Goal: Information Seeking & Learning: Learn about a topic

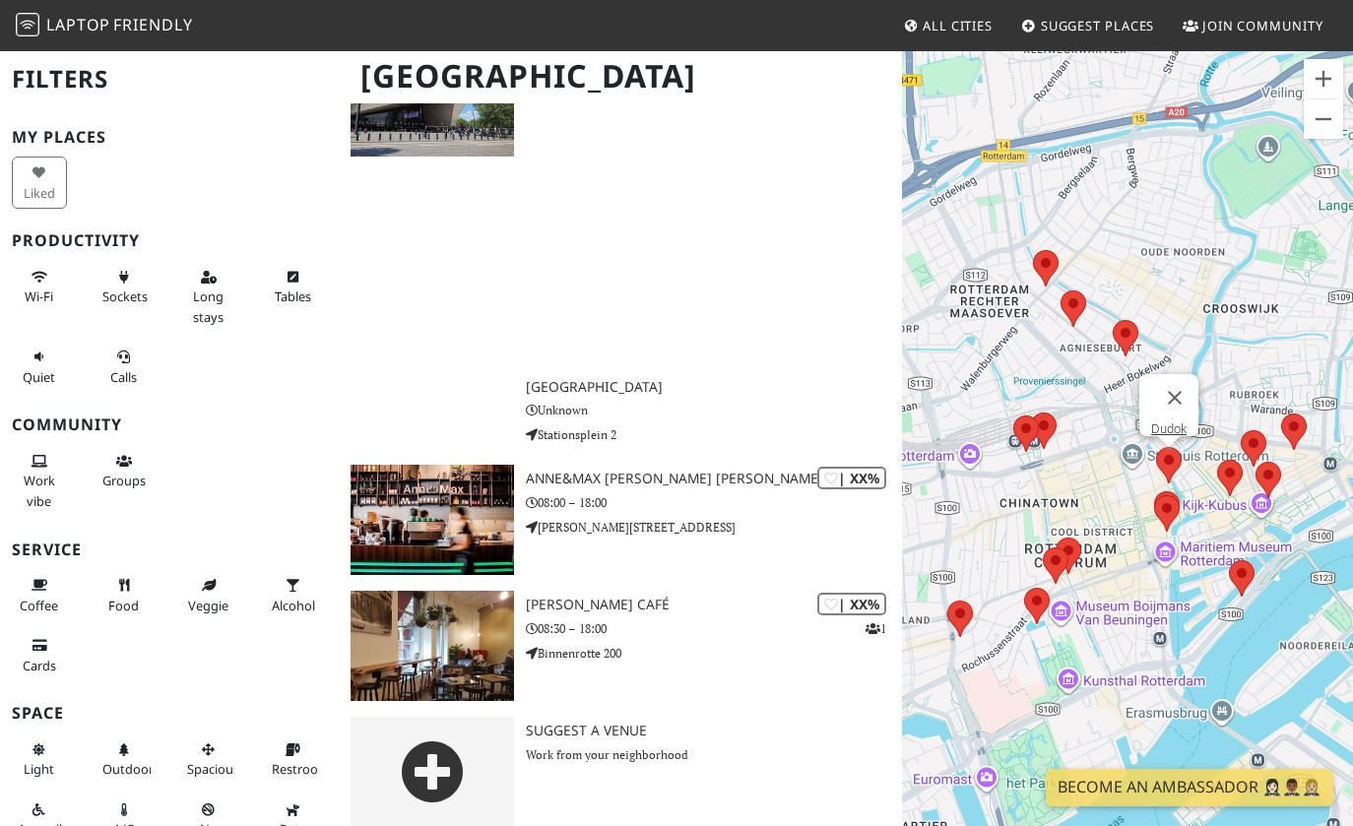
scroll to position [3112, 0]
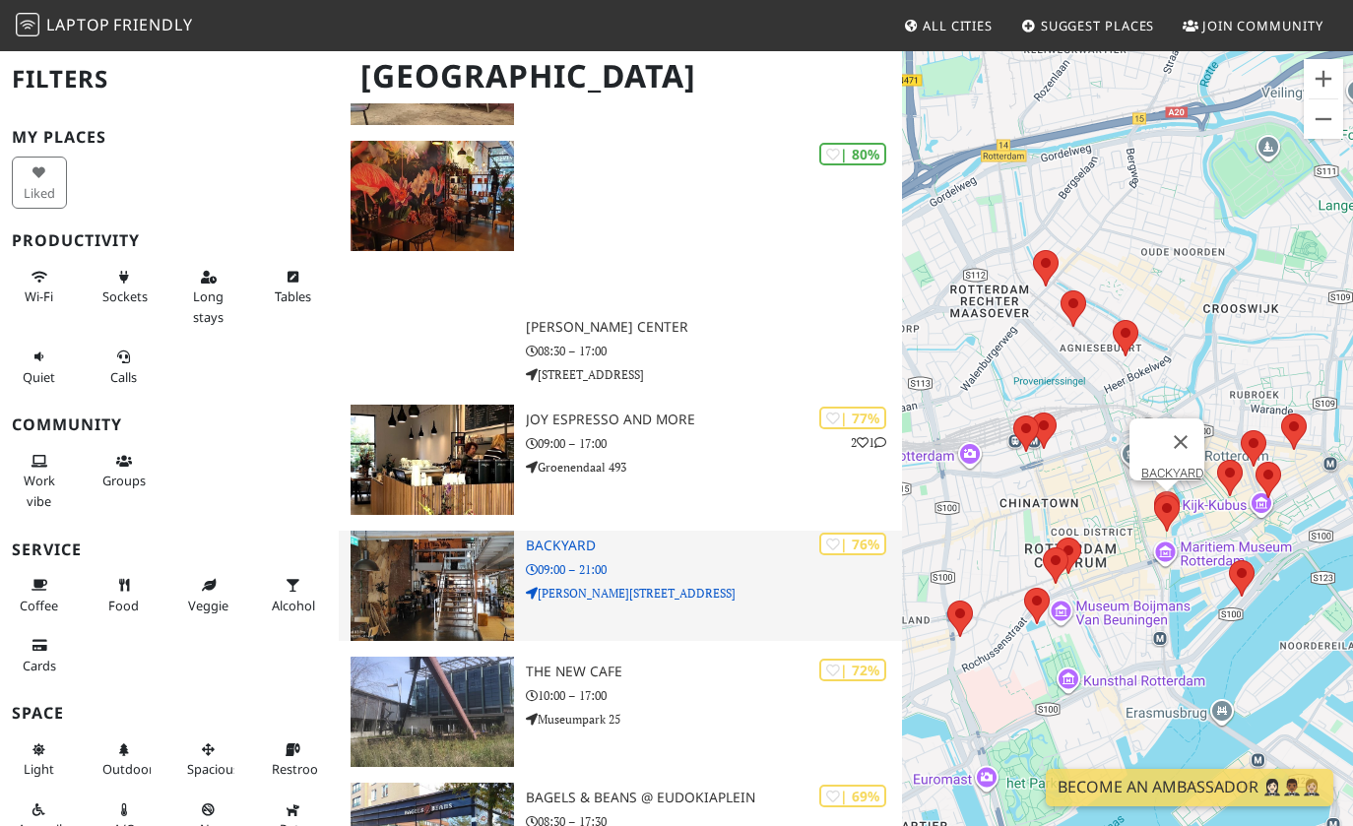
scroll to position [1408, 0]
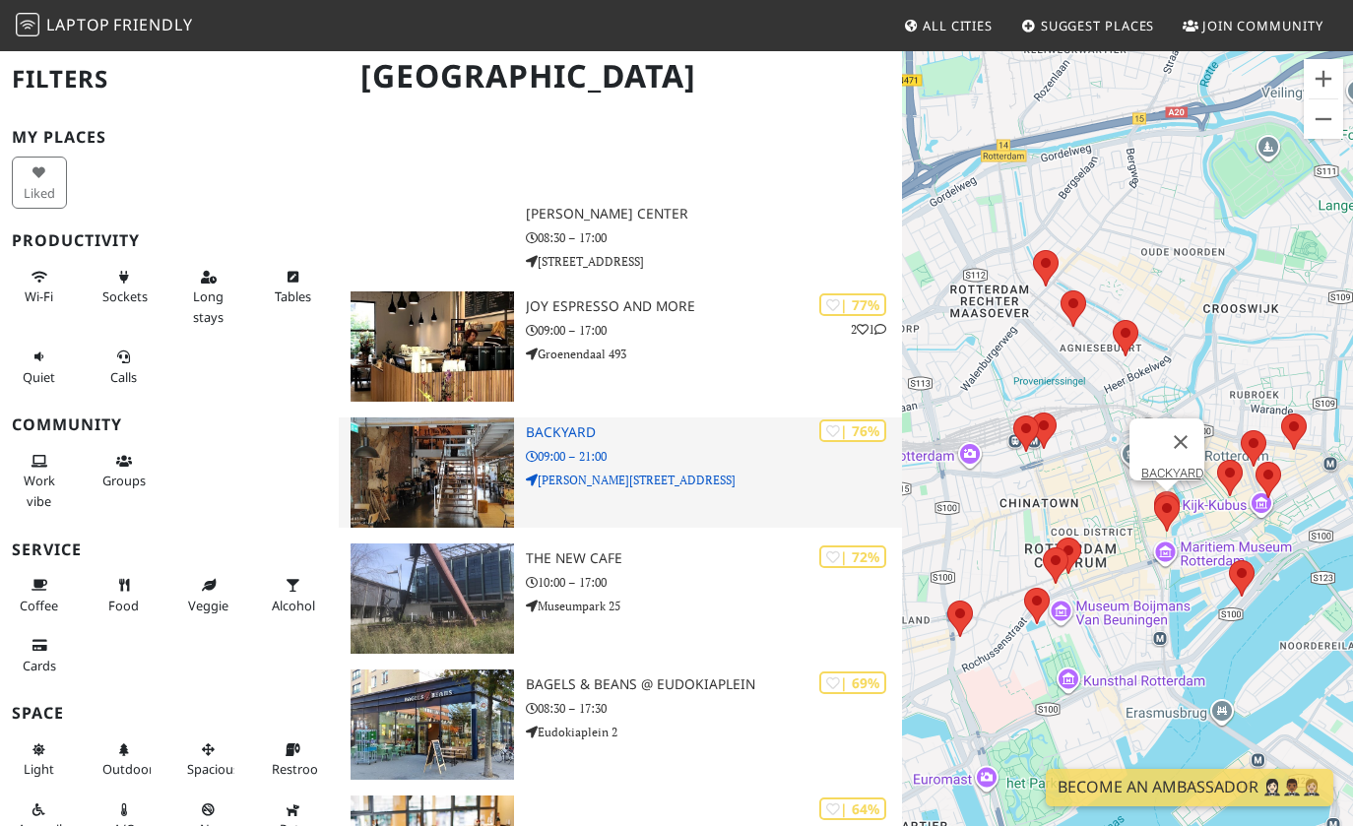
click at [576, 486] on p "[PERSON_NAME][STREET_ADDRESS]" at bounding box center [714, 480] width 376 height 19
